Goal: Task Accomplishment & Management: Manage account settings

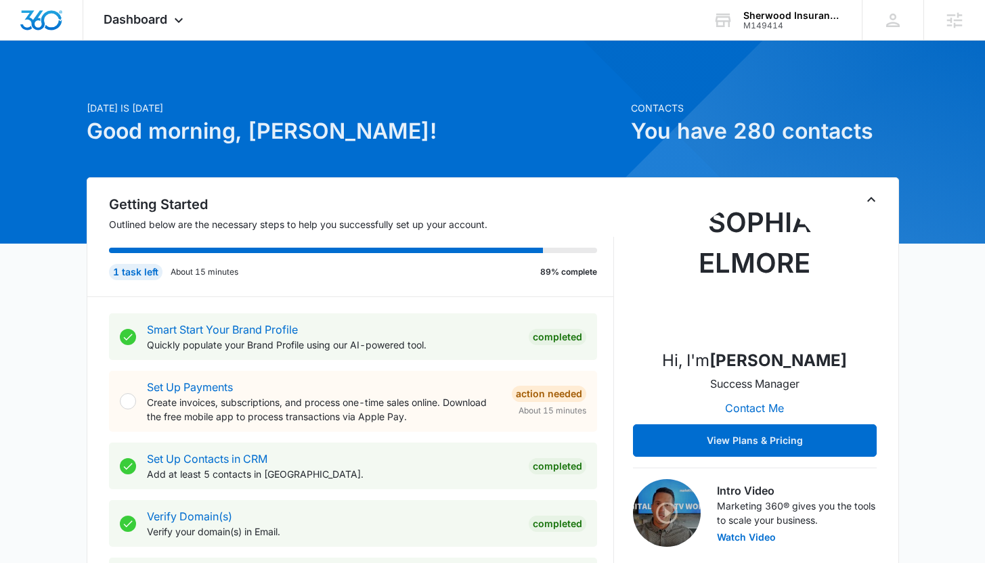
click at [137, 22] on span "Dashboard" at bounding box center [136, 19] width 64 height 14
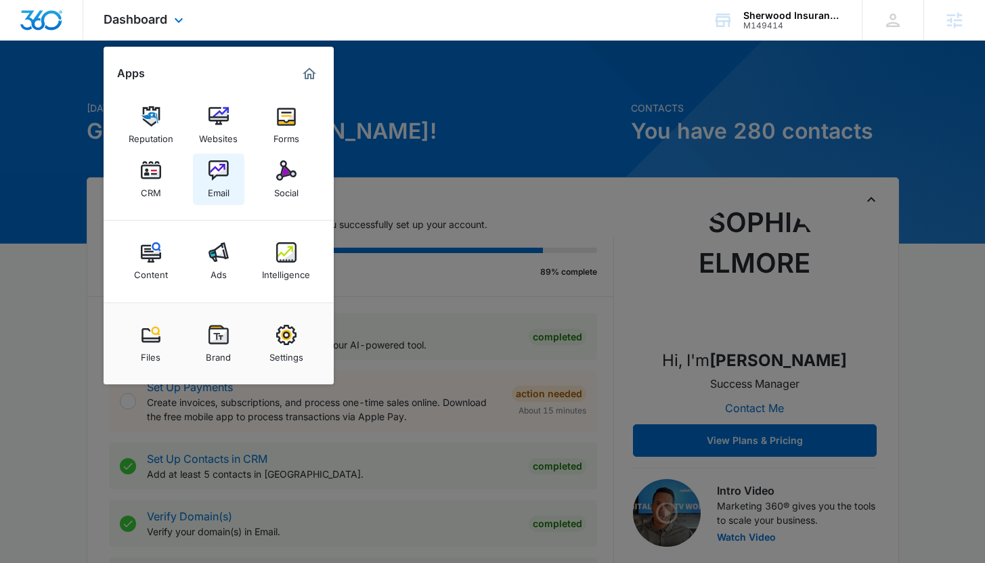
click at [213, 174] on img at bounding box center [218, 170] width 20 height 20
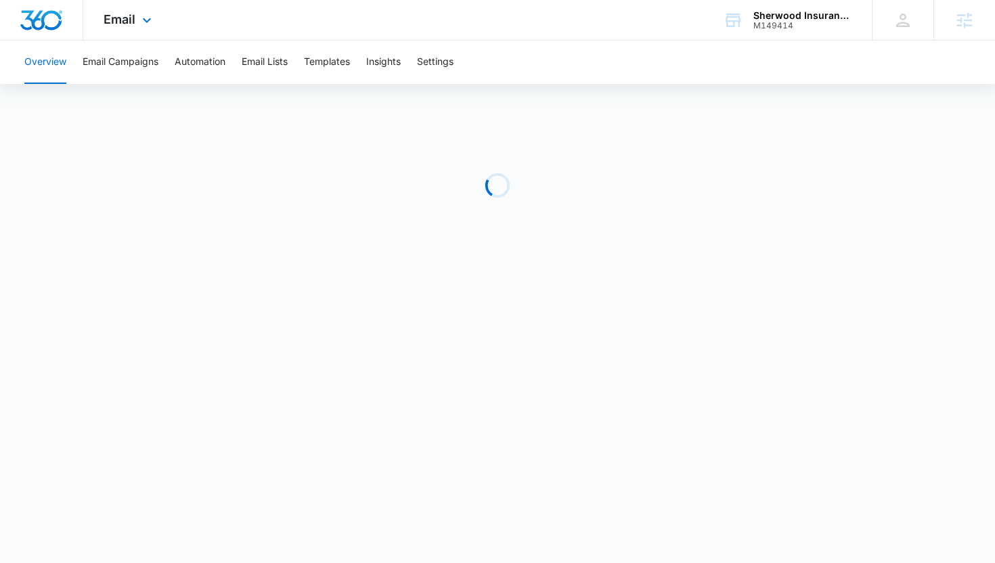
click at [135, 19] on div "Email Apps Reputation Websites Forms CRM Email Social Content Ads Intelligence …" at bounding box center [129, 20] width 92 height 40
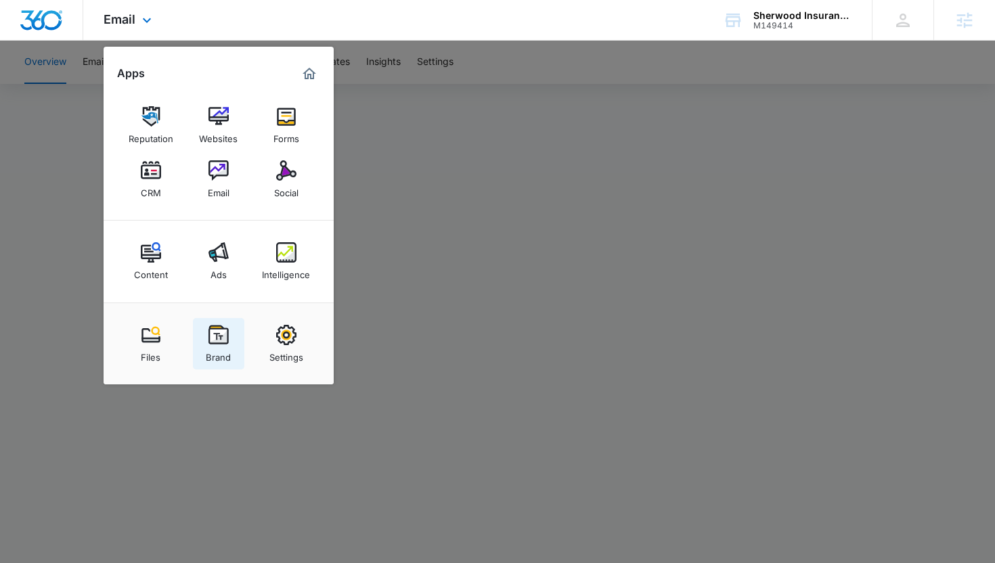
click at [215, 337] on img at bounding box center [218, 335] width 20 height 20
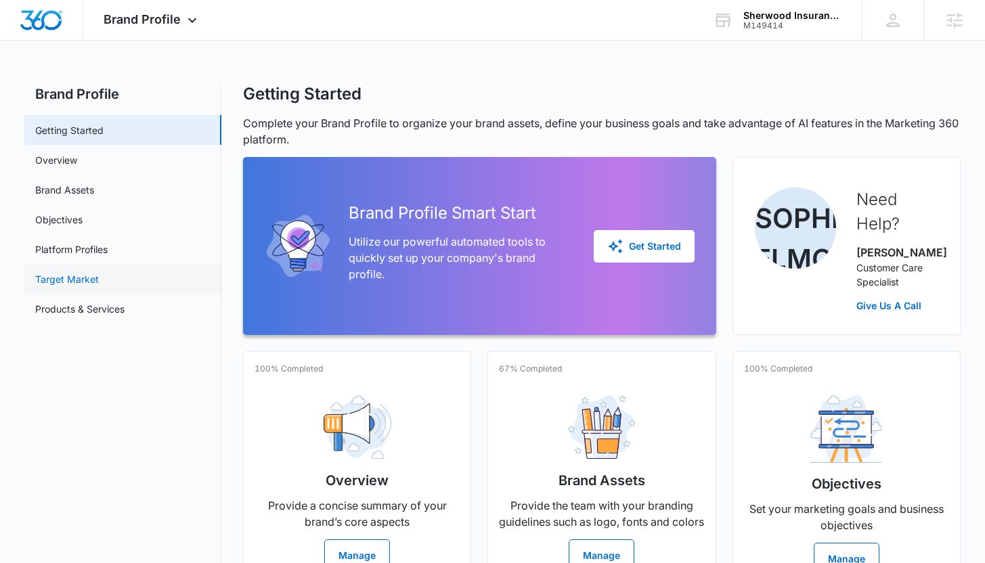
click at [72, 284] on link "Target Market" at bounding box center [67, 279] width 64 height 14
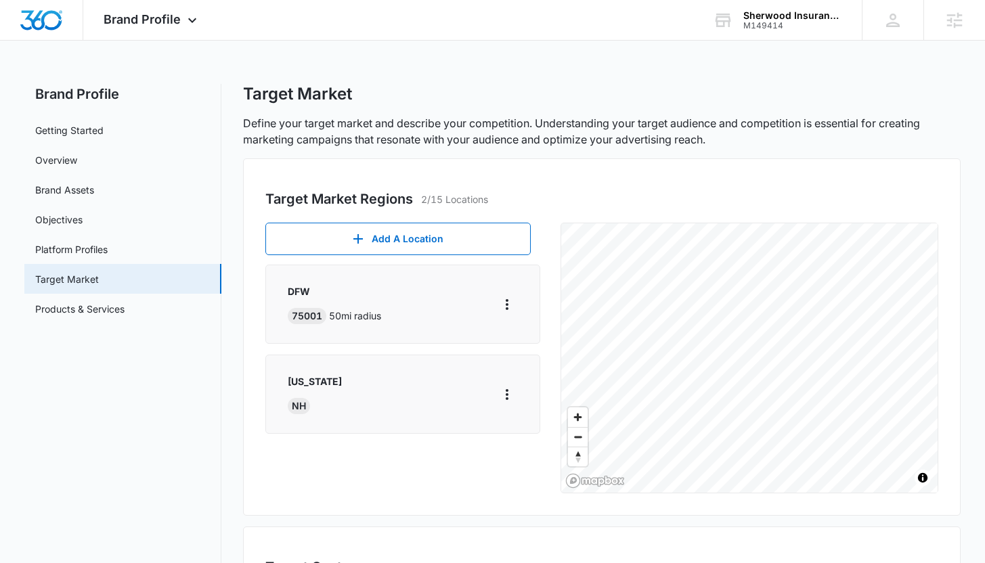
click at [413, 402] on div "[US_STATE] [GEOGRAPHIC_DATA]" at bounding box center [403, 394] width 230 height 40
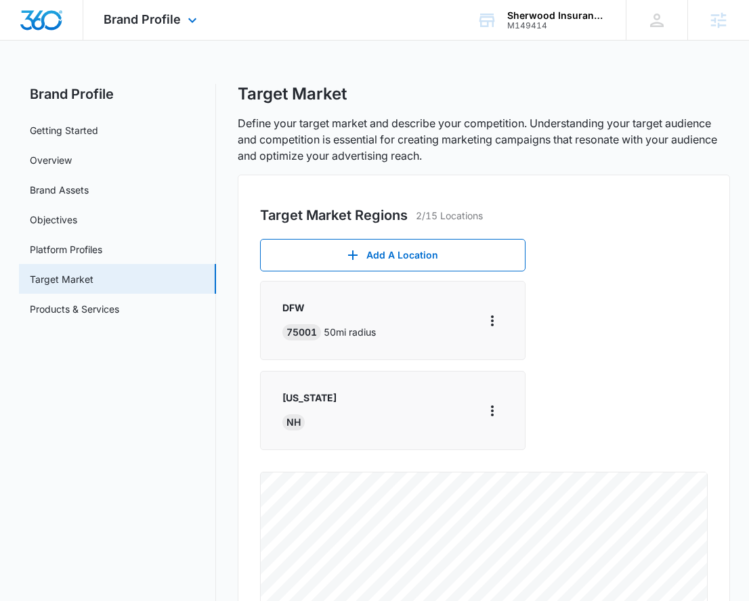
click at [161, 31] on div "Brand Profile Apps Reputation Websites Forms CRM Email Social Content Ads Intel…" at bounding box center [151, 20] width 137 height 40
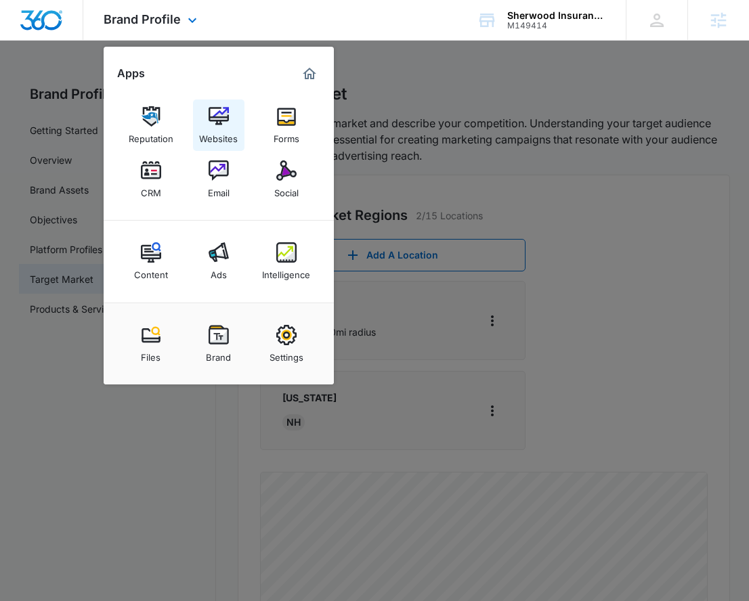
click at [220, 111] on img at bounding box center [218, 116] width 20 height 20
